Goal: Information Seeking & Learning: Learn about a topic

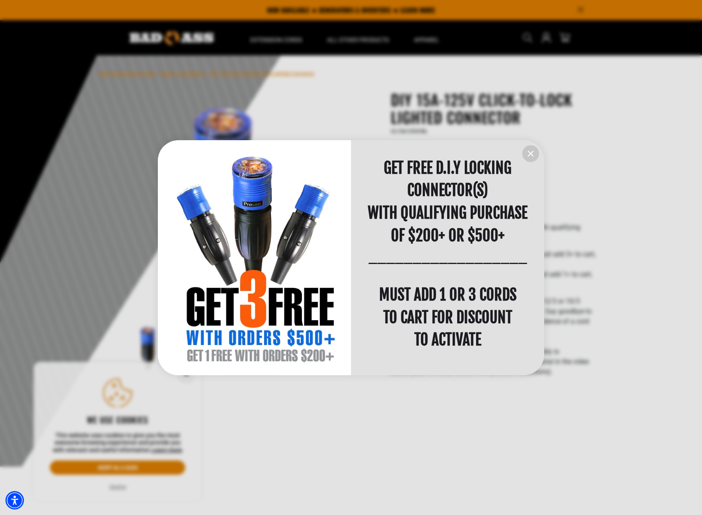
click at [533, 149] on icon "information" at bounding box center [530, 154] width 10 height 10
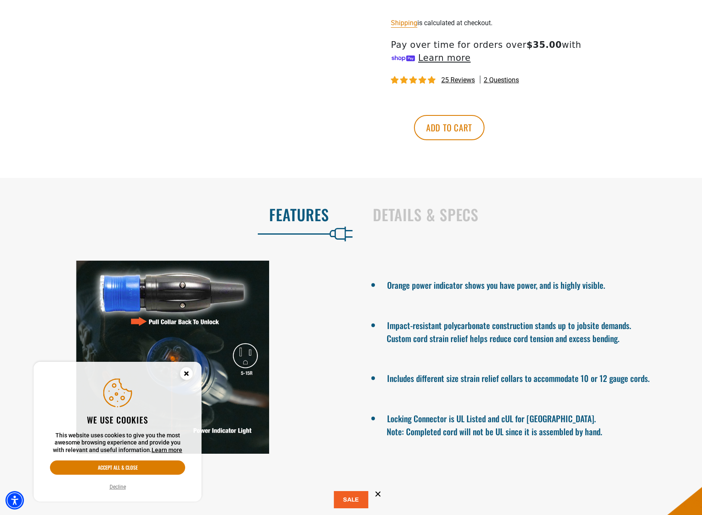
scroll to position [497, 0]
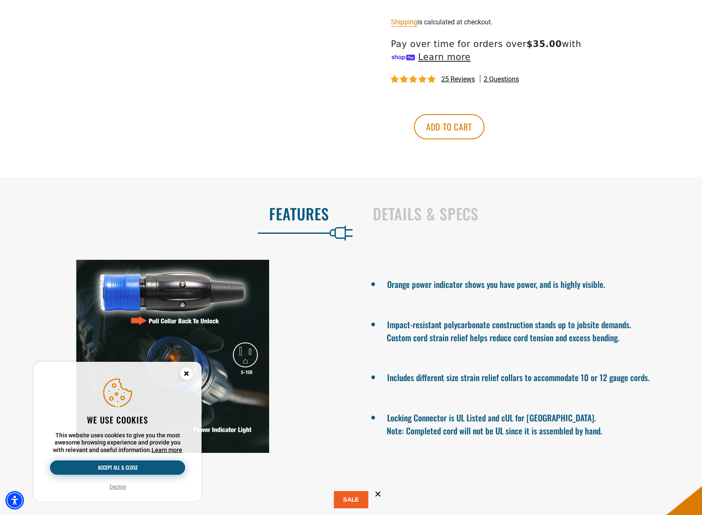
click at [142, 464] on button "Accept all & close" at bounding box center [117, 467] width 135 height 14
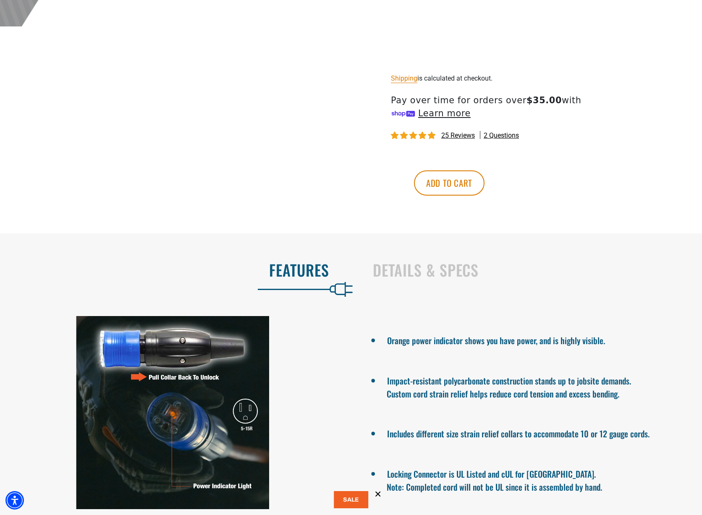
scroll to position [447, 0]
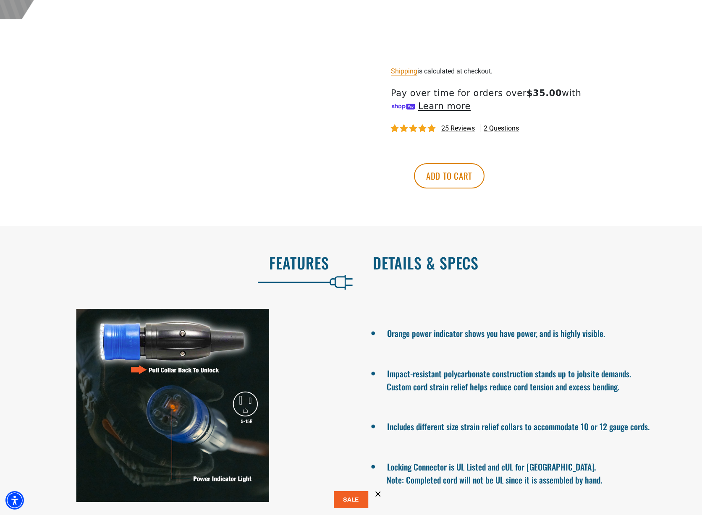
click at [400, 260] on h2 "Details & Specs" at bounding box center [528, 263] width 311 height 18
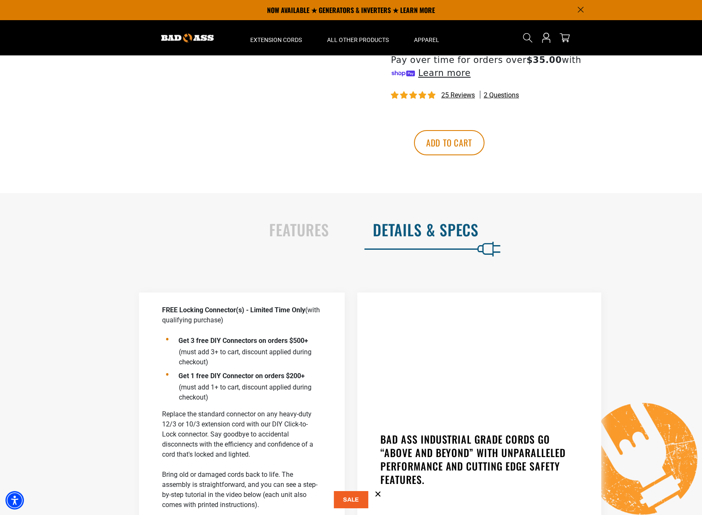
scroll to position [474, 0]
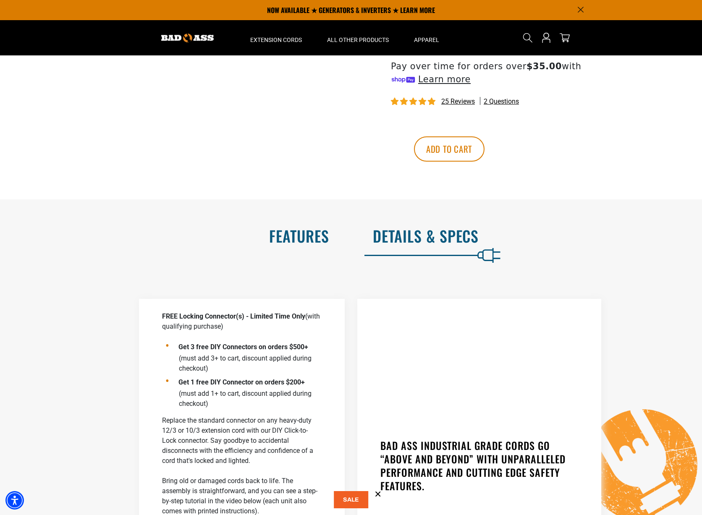
click at [293, 240] on h2 "Features" at bounding box center [173, 236] width 311 height 18
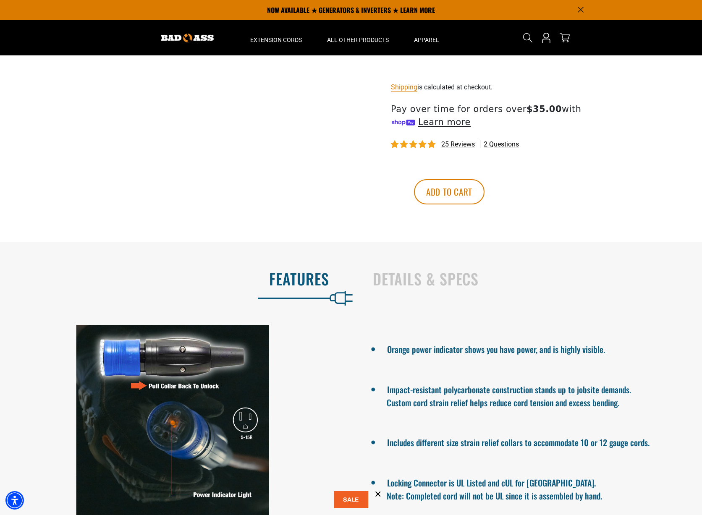
scroll to position [429, 0]
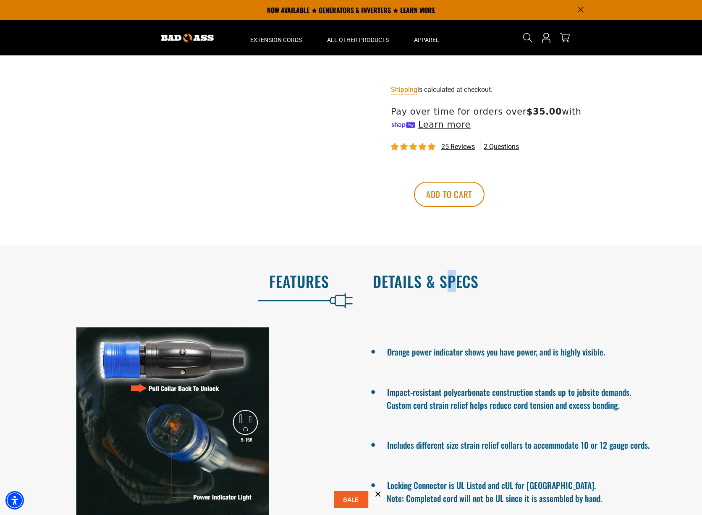
click at [452, 287] on h2 "Details & Specs" at bounding box center [528, 281] width 311 height 18
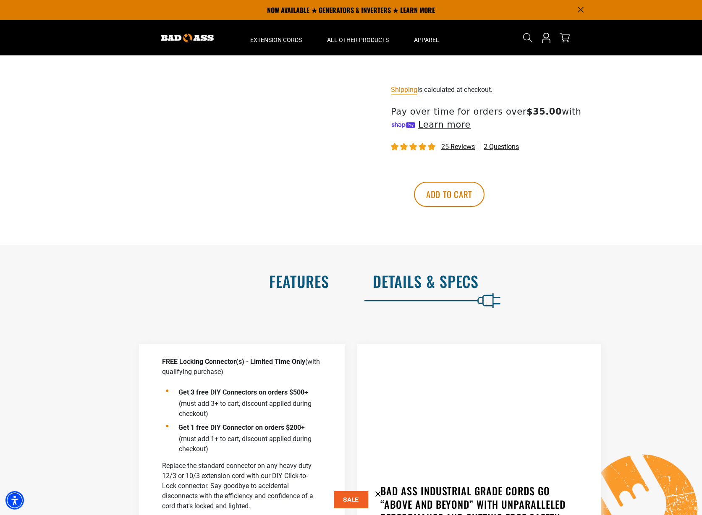
click at [317, 281] on h2 "Features" at bounding box center [173, 281] width 311 height 18
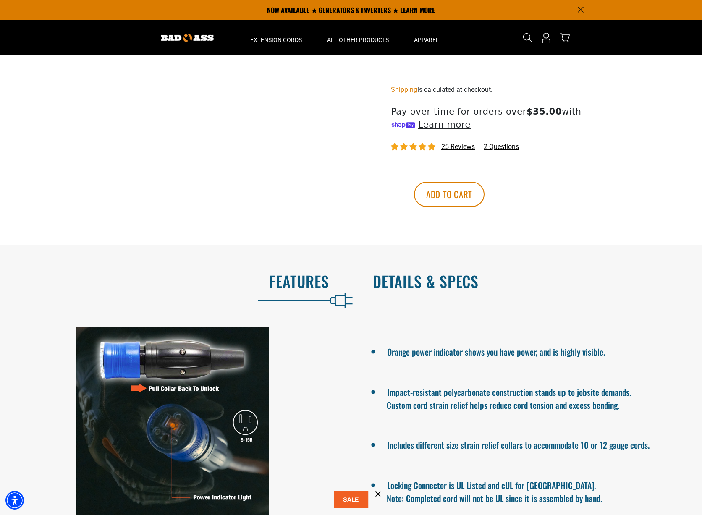
click at [443, 282] on h2 "Details & Specs" at bounding box center [528, 281] width 311 height 18
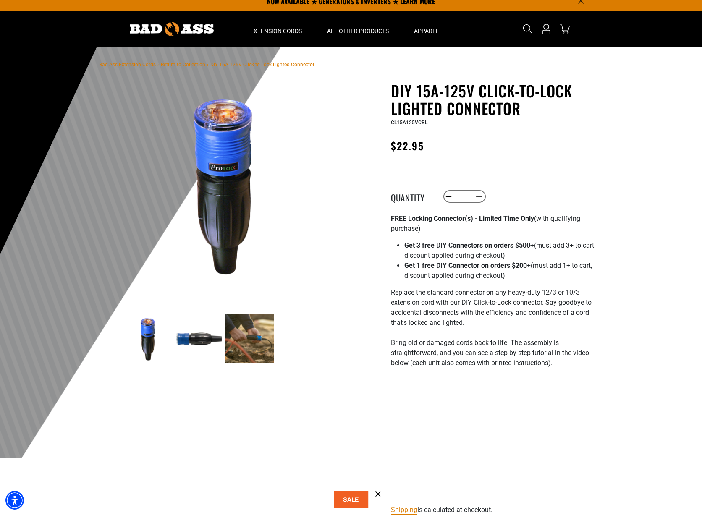
scroll to position [0, 0]
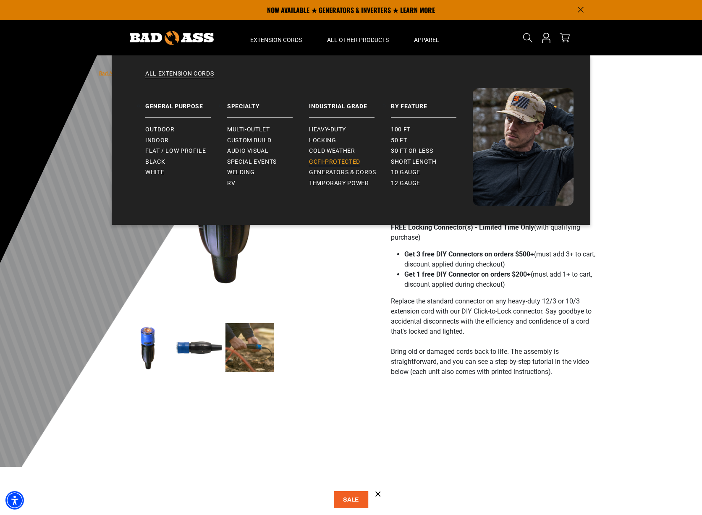
click at [344, 164] on span "GCFI-Protected" at bounding box center [334, 162] width 51 height 8
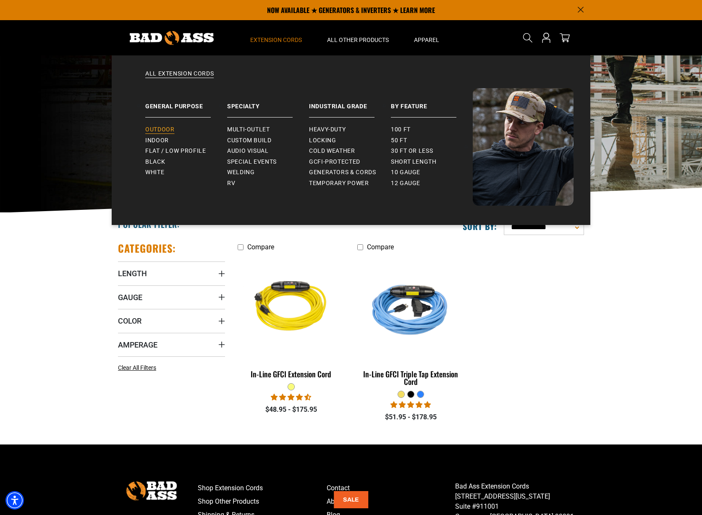
click at [171, 128] on span "Outdoor" at bounding box center [159, 130] width 29 height 8
